Goal: Check status: Check status

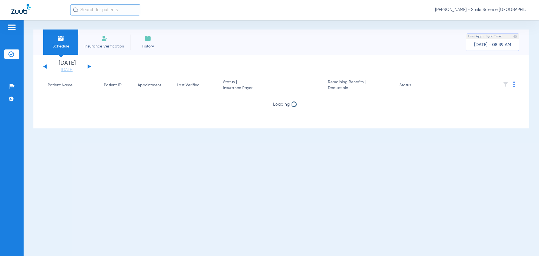
click at [88, 65] on div "[DATE] [DATE] [DATE] [DATE] [DATE] [DATE] [DATE] [DATE] [DATE] [DATE] [DATE] [D…" at bounding box center [67, 66] width 48 height 12
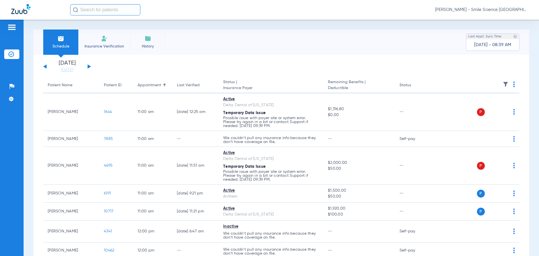
click at [88, 65] on div "[DATE] [DATE] [DATE] [DATE] [DATE] [DATE] [DATE] [DATE] [DATE] [DATE] [DATE] [D…" at bounding box center [67, 66] width 48 height 12
click at [134, 70] on app-single-date-navigator "[DATE] [DATE] [DATE] [DATE] [DATE] [DATE] [DATE] [DATE] [DATE] [DATE] [DATE] [D…" at bounding box center [281, 66] width 476 height 12
click at [89, 65] on div "[DATE] [DATE] [DATE] [DATE] [DATE] [DATE] [DATE] [DATE] [DATE] [DATE] [DATE] [D…" at bounding box center [67, 66] width 48 height 12
click at [89, 66] on button at bounding box center [89, 66] width 3 height 4
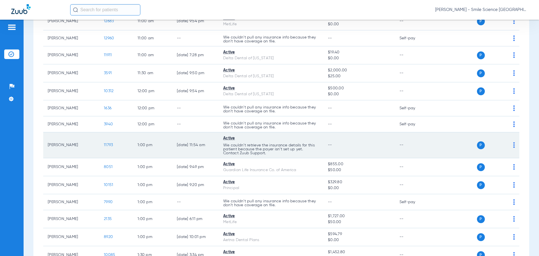
scroll to position [589, 0]
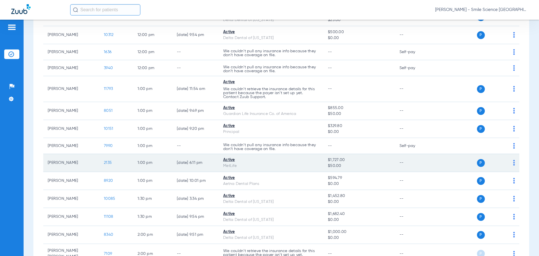
click at [107, 162] on span "2135" at bounding box center [108, 162] width 8 height 4
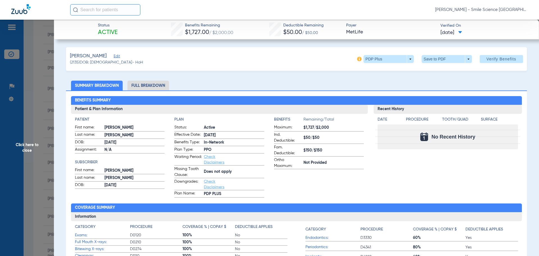
click at [30, 146] on span "Click here to close" at bounding box center [27, 148] width 54 height 256
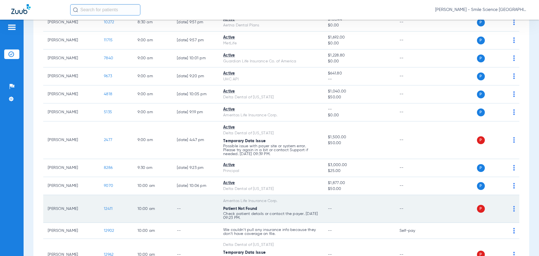
scroll to position [168, 0]
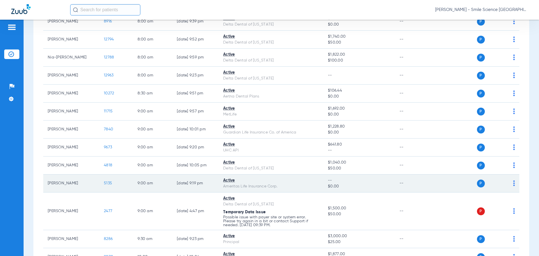
click at [109, 183] on span "5135" at bounding box center [108, 183] width 8 height 4
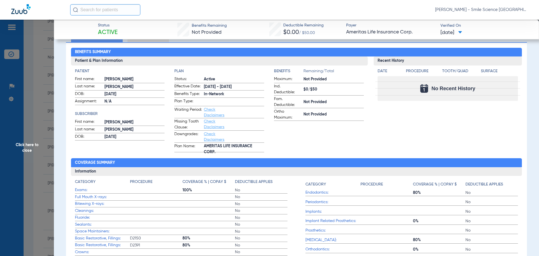
scroll to position [84, 0]
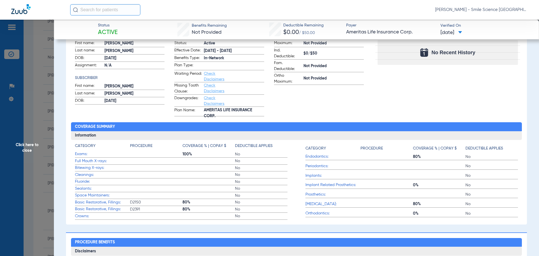
click at [32, 141] on span "Click here to close" at bounding box center [27, 148] width 54 height 256
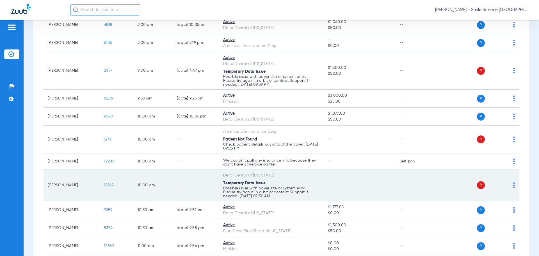
scroll to position [365, 0]
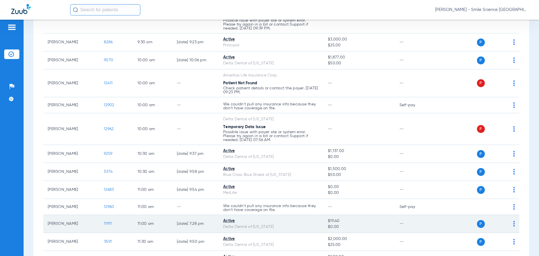
click at [110, 221] on span "11911" at bounding box center [108, 223] width 8 height 4
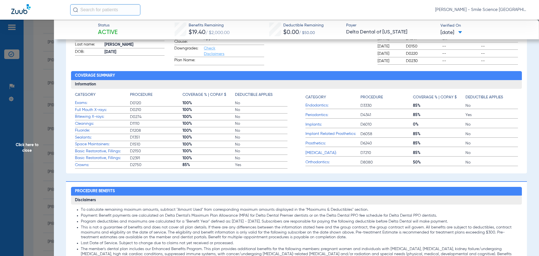
scroll to position [49, 0]
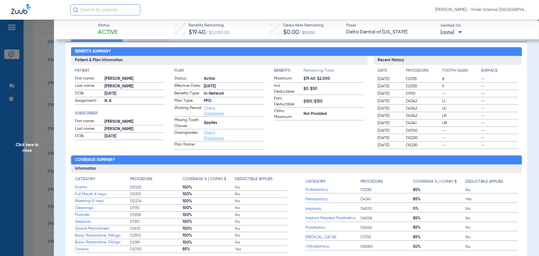
click at [29, 147] on span "Click here to close" at bounding box center [27, 148] width 54 height 256
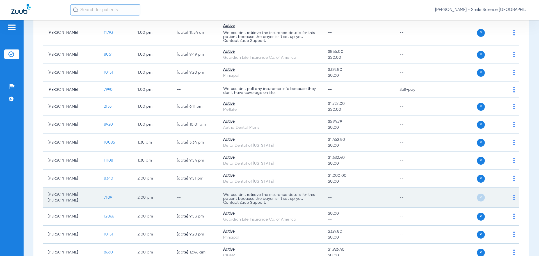
scroll to position [729, 0]
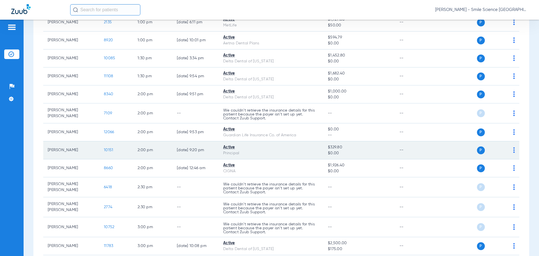
click at [110, 148] on span "10151" at bounding box center [108, 150] width 9 height 4
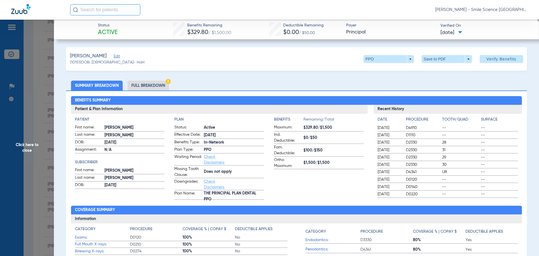
click at [27, 147] on span "Click here to close" at bounding box center [27, 148] width 54 height 256
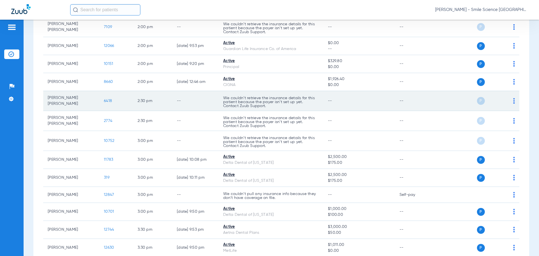
scroll to position [842, 0]
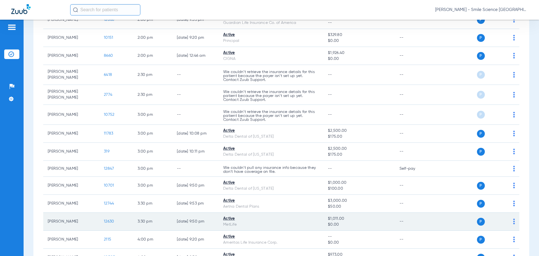
click at [108, 220] on span "12630" at bounding box center [109, 221] width 10 height 4
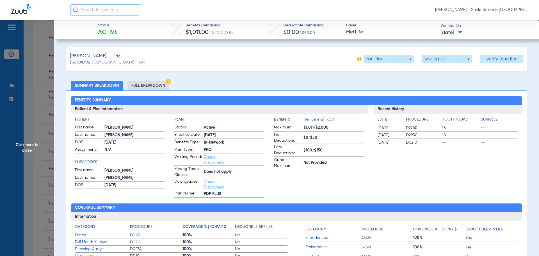
drag, startPoint x: 24, startPoint y: 147, endPoint x: 42, endPoint y: 149, distance: 18.1
click at [24, 147] on span "Click here to close" at bounding box center [27, 148] width 54 height 256
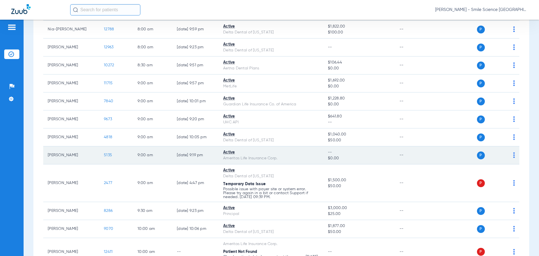
scroll to position [56, 0]
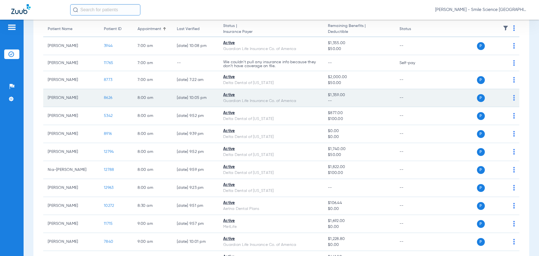
click at [109, 96] on span "8626" at bounding box center [108, 98] width 8 height 4
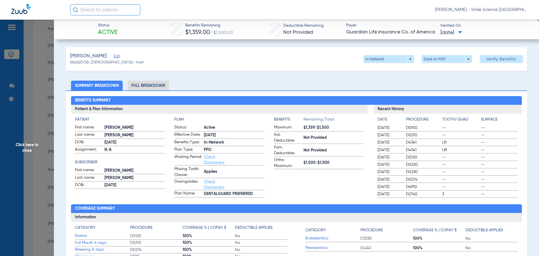
drag, startPoint x: 24, startPoint y: 144, endPoint x: 41, endPoint y: 152, distance: 18.7
click at [24, 144] on span "Click here to close" at bounding box center [27, 148] width 54 height 256
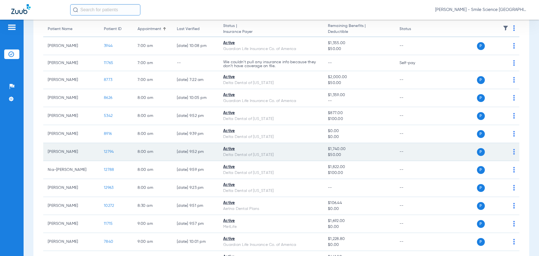
scroll to position [112, 0]
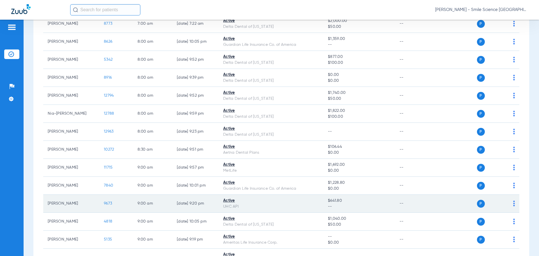
click at [106, 203] on span "9673" at bounding box center [108, 203] width 8 height 4
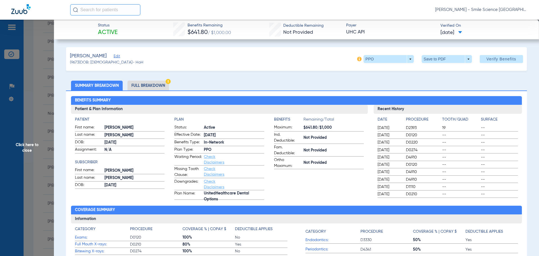
drag, startPoint x: 27, startPoint y: 146, endPoint x: 39, endPoint y: 146, distance: 12.3
click at [27, 146] on span "Click here to close" at bounding box center [27, 148] width 54 height 256
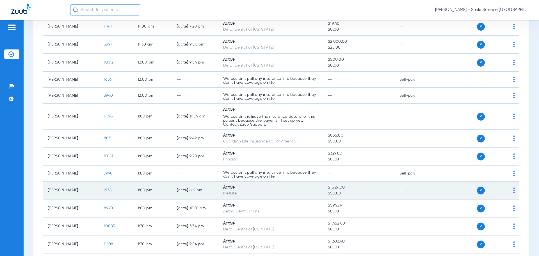
scroll to position [589, 0]
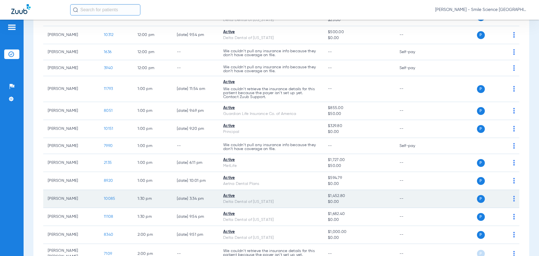
click at [112, 197] on span "10085" at bounding box center [109, 198] width 11 height 4
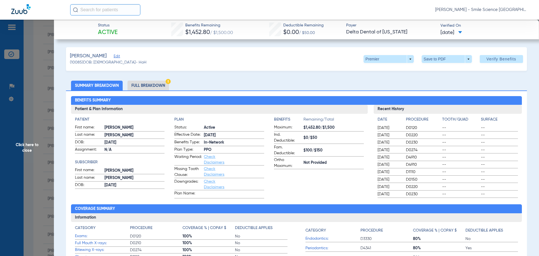
click at [30, 148] on span "Click here to close" at bounding box center [27, 148] width 54 height 256
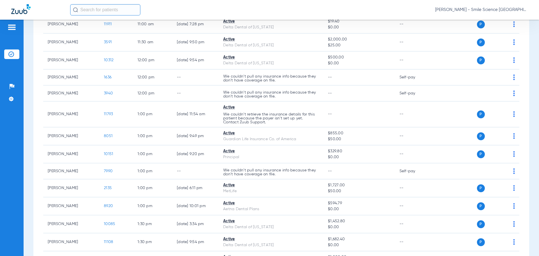
scroll to position [561, 0]
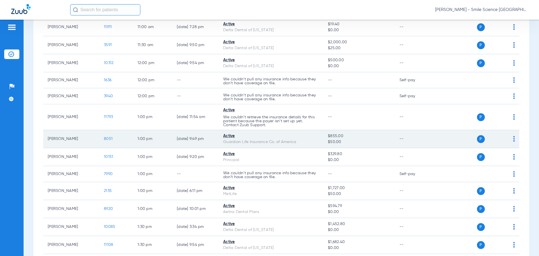
click at [107, 138] on span "8051" at bounding box center [108, 139] width 9 height 4
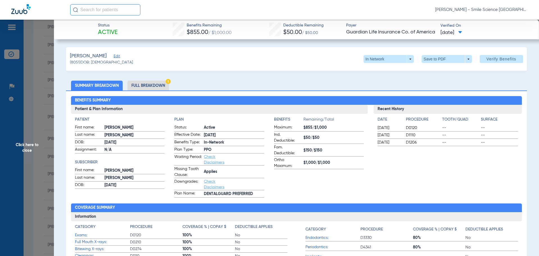
drag, startPoint x: 34, startPoint y: 138, endPoint x: 34, endPoint y: 143, distance: 5.3
click at [34, 138] on span "Click here to close" at bounding box center [27, 148] width 54 height 256
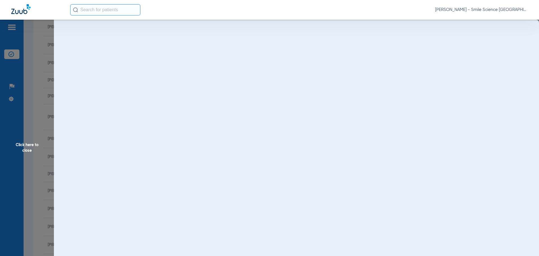
click at [34, 144] on span "Click here to close" at bounding box center [27, 148] width 54 height 256
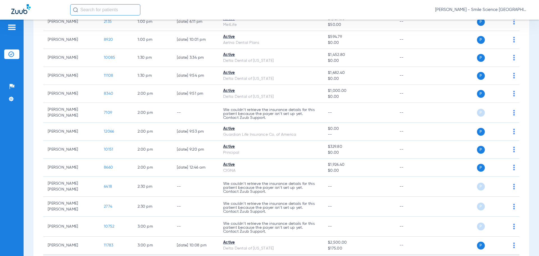
scroll to position [729, 0]
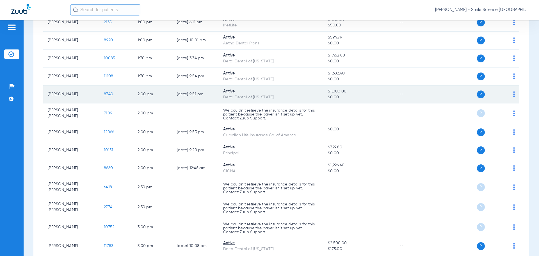
click at [107, 93] on span "8340" at bounding box center [108, 94] width 9 height 4
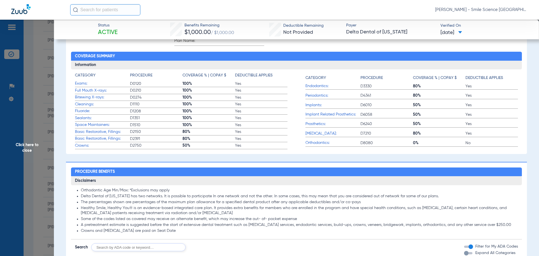
scroll to position [196, 0]
